Goal: Task Accomplishment & Management: Manage account settings

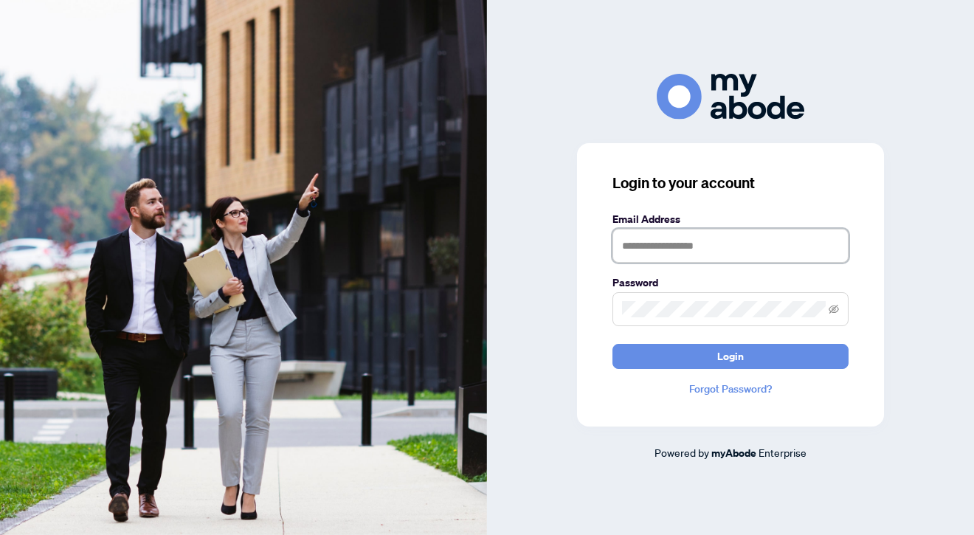
click at [641, 238] on input "text" at bounding box center [731, 246] width 236 height 34
type input "**********"
click at [613, 344] on button "Login" at bounding box center [731, 356] width 236 height 25
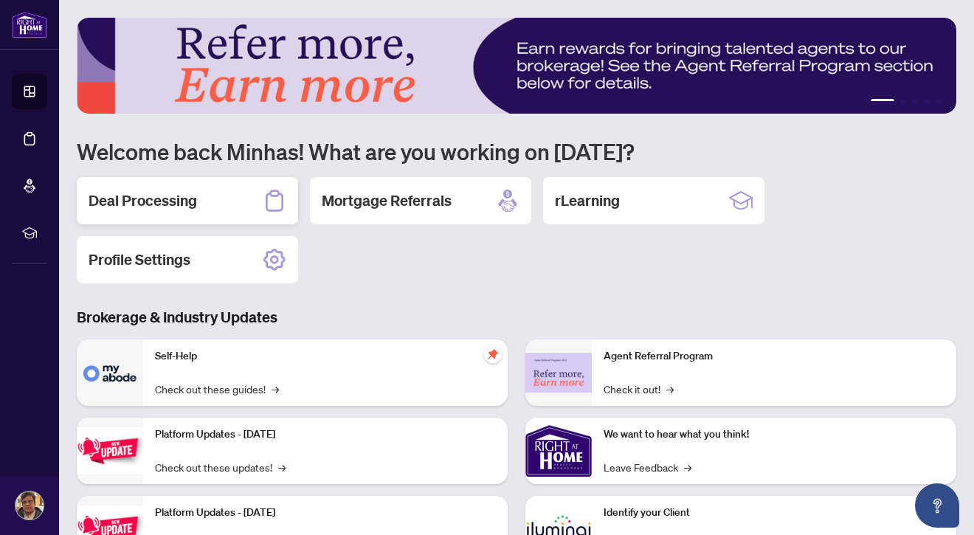
click at [196, 204] on h2 "Deal Processing" at bounding box center [143, 200] width 109 height 21
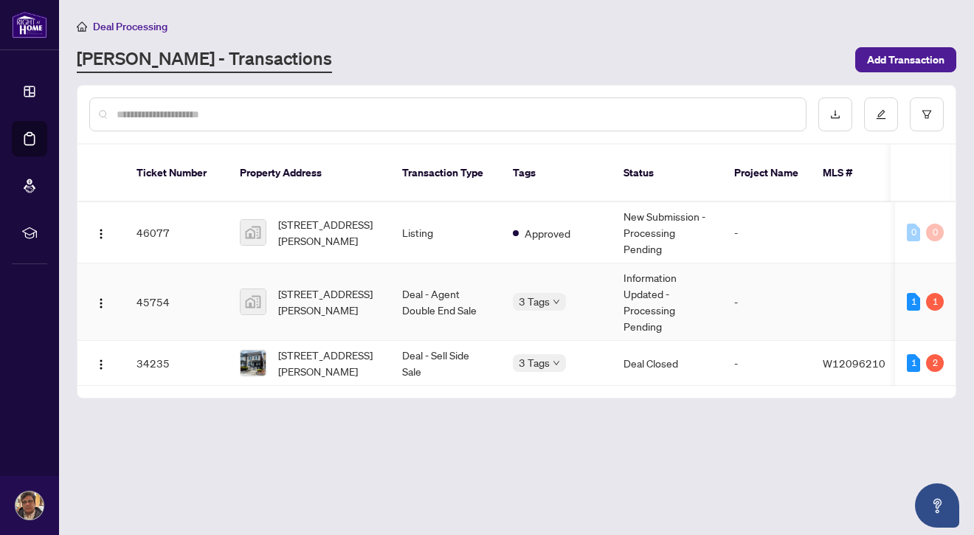
click at [216, 274] on td "45754" at bounding box center [176, 303] width 103 height 78
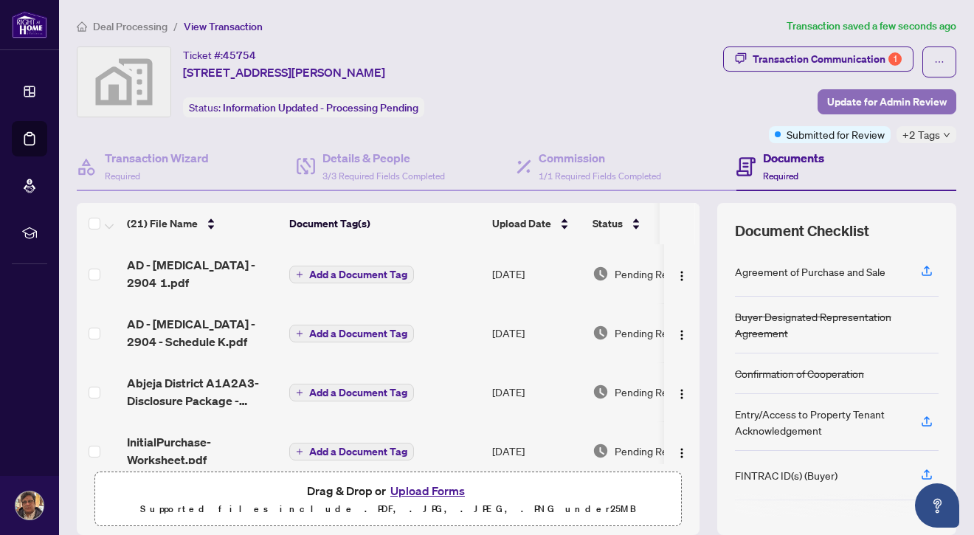
click at [895, 93] on span "Update for Admin Review" at bounding box center [887, 102] width 120 height 24
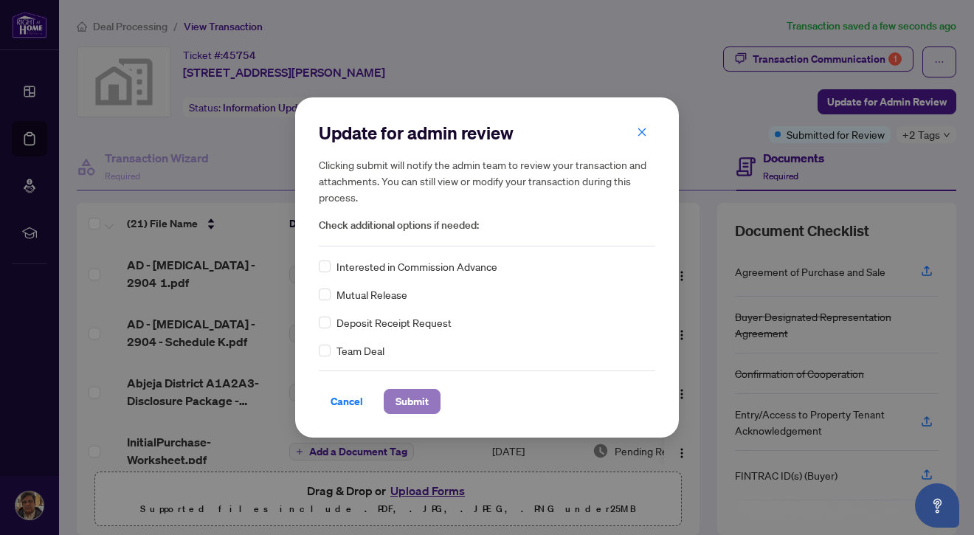
click at [399, 410] on span "Submit" at bounding box center [412, 402] width 33 height 24
